Goal: Navigation & Orientation: Find specific page/section

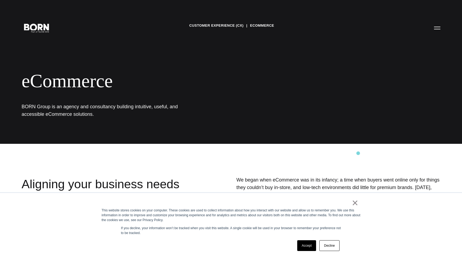
scroll to position [94, 0]
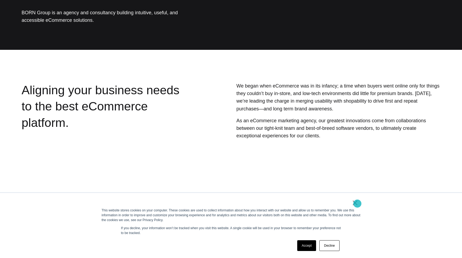
click at [356, 204] on link "×" at bounding box center [355, 203] width 6 height 5
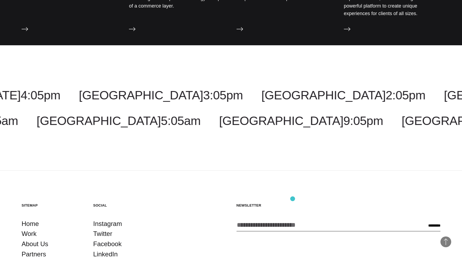
scroll to position [796, 0]
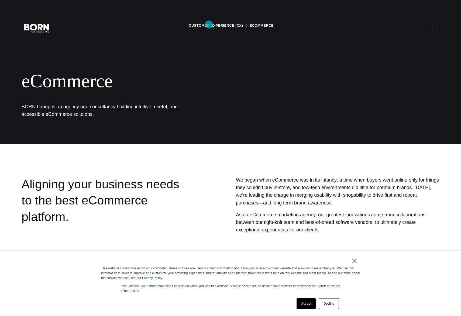
click at [209, 25] on link "Customer Experience (CX)" at bounding box center [216, 26] width 54 height 8
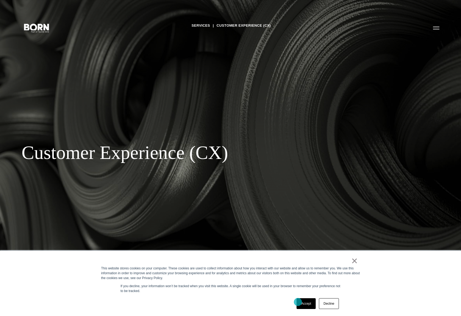
click at [298, 302] on link "Accept" at bounding box center [306, 304] width 19 height 11
